Goal: Answer question/provide support

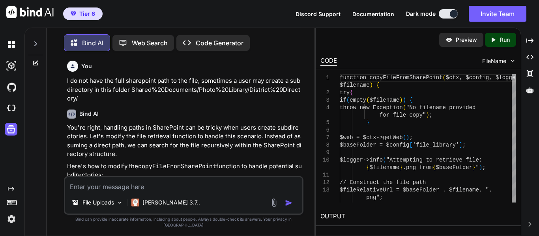
scroll to position [4739, 0]
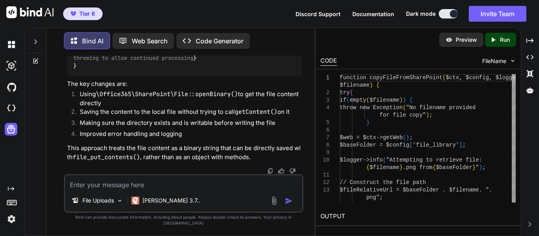
drag, startPoint x: 159, startPoint y: 87, endPoint x: 195, endPoint y: 97, distance: 37.2
drag, startPoint x: 180, startPoint y: 97, endPoint x: 175, endPoint y: 98, distance: 5.2
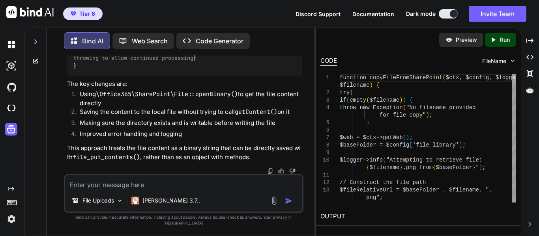
copy code "\Office365\SharePoint\File :: openBinary"
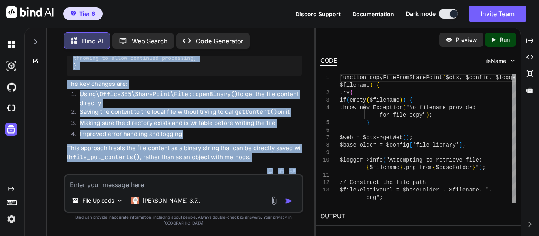
scroll to position [4763, 0]
drag, startPoint x: 75, startPoint y: 130, endPoint x: 242, endPoint y: 120, distance: 166.9
copy code "function copyFileFromSharePoint ( $ctx , $config , $logger , $filename ) { try …"
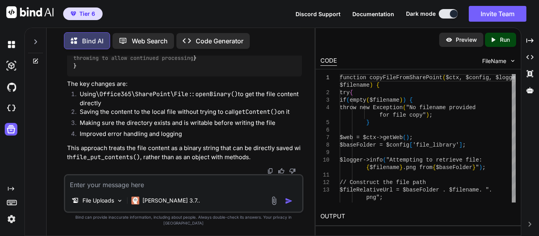
click at [200, 187] on textarea at bounding box center [183, 183] width 237 height 14
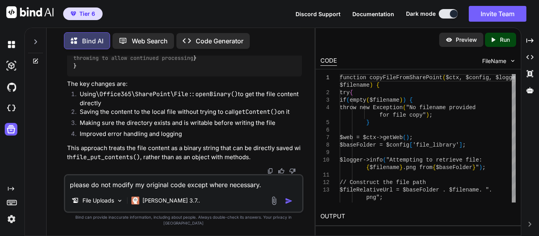
type textarea "please do not modify my original code except where necessary."
click at [284, 205] on div at bounding box center [283, 201] width 26 height 9
click at [289, 205] on img "button" at bounding box center [289, 201] width 8 height 8
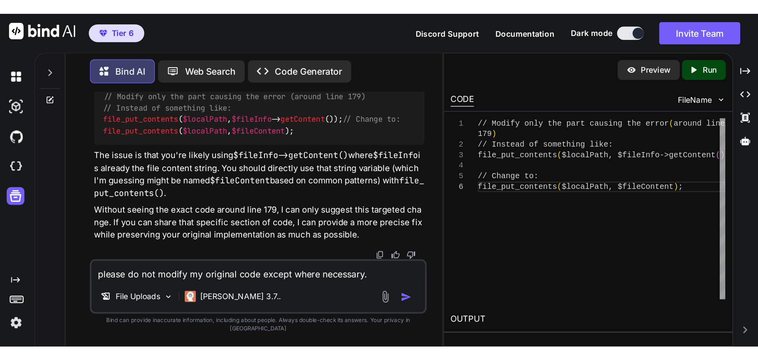
scroll to position [5050, 0]
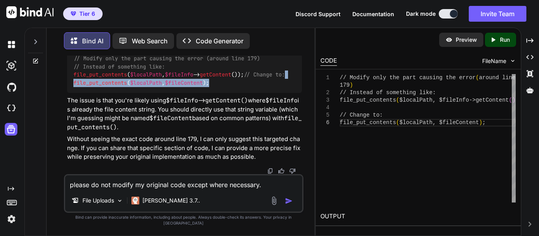
drag, startPoint x: 220, startPoint y: 84, endPoint x: 215, endPoint y: 91, distance: 8.2
click at [215, 91] on div "// Modify only the part causing the error (around line 179) // Instead of somet…" at bounding box center [184, 71] width 235 height 45
copy code "file_put_contents ( $localPath , $fileContent );"
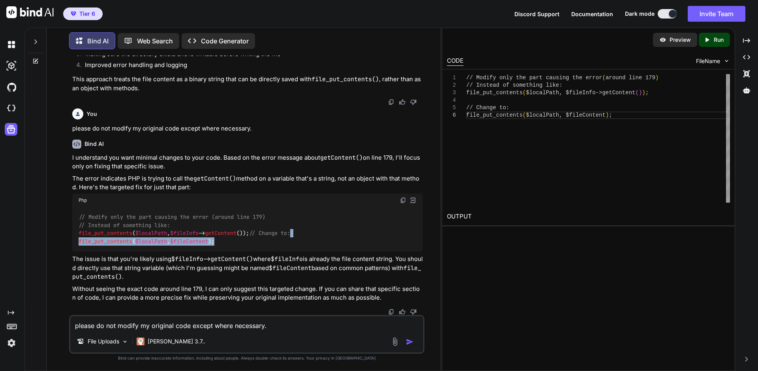
scroll to position [3623, 0]
drag, startPoint x: 274, startPoint y: 208, endPoint x: 283, endPoint y: 206, distance: 9.5
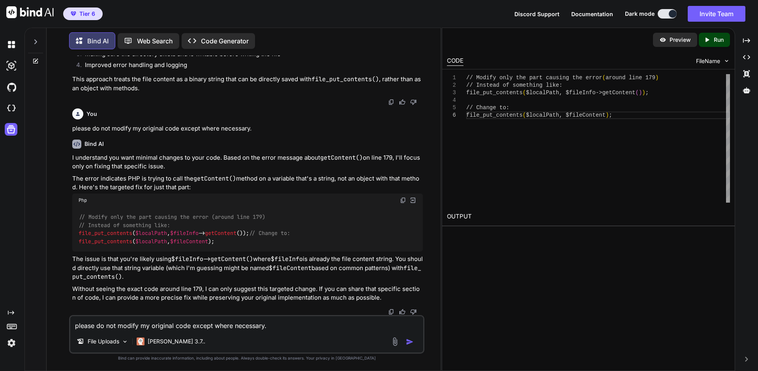
drag, startPoint x: 126, startPoint y: 219, endPoint x: 114, endPoint y: 207, distance: 16.5
copy code "if ( file_put_contents ( $localPath , $fileContent ) === false ) { throw new Ex…"
click at [114, 236] on textarea "please do not modify my original code except where necessary." at bounding box center [246, 324] width 353 height 14
paste textarea "[[DATE] 16:17:37 America/New_York] PHP Parse error: syntax error, unexpected to…"
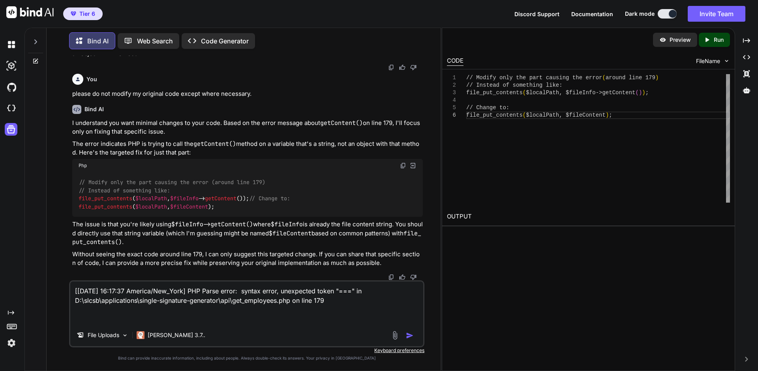
click at [85, 236] on textarea "[[DATE] 16:17:37 America/New_York] PHP Parse error: syntax error, unexpected to…" at bounding box center [246, 303] width 353 height 43
click at [90, 236] on textarea "[[DATE] 16:17:37 America/New_York] PHP Parse error: syntax error, unexpected to…" at bounding box center [246, 303] width 353 height 43
paste textarea "if (file_put_contents($localPath, $fileContent)) === false) { throw new Excepti…"
type textarea "[[DATE] 16:17:37 America/New_York] PHP Parse error: syntax error, unexpected to…"
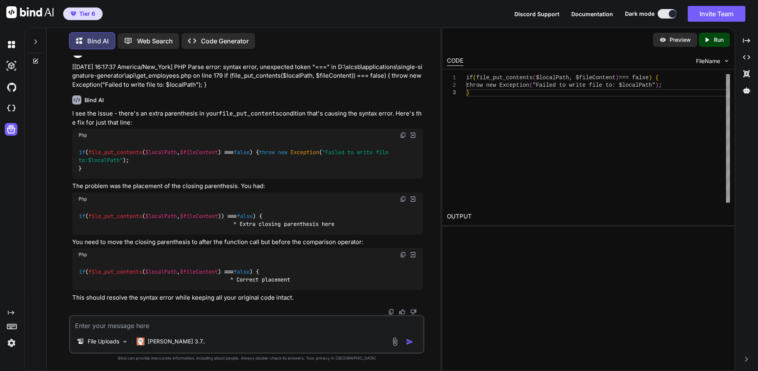
scroll to position [4368, 0]
